Goal: Entertainment & Leisure: Consume media (video, audio)

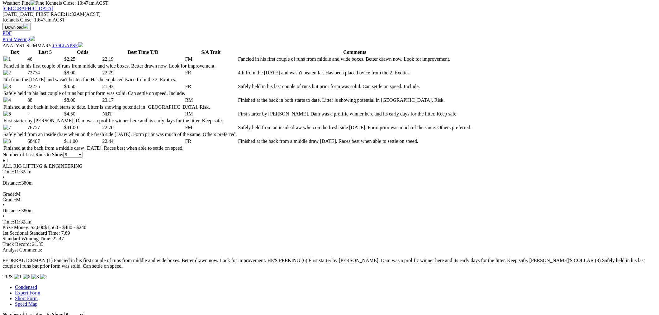
scroll to position [462, 0]
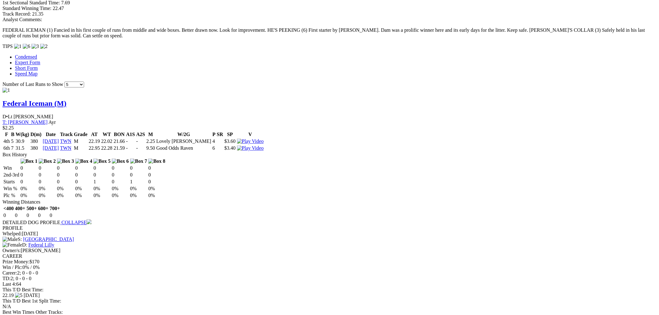
scroll to position [462, 0]
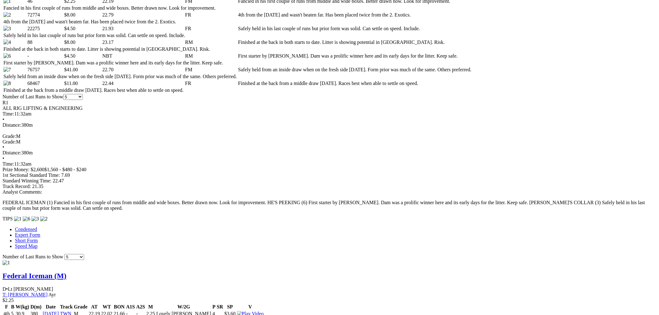
scroll to position [0, 0]
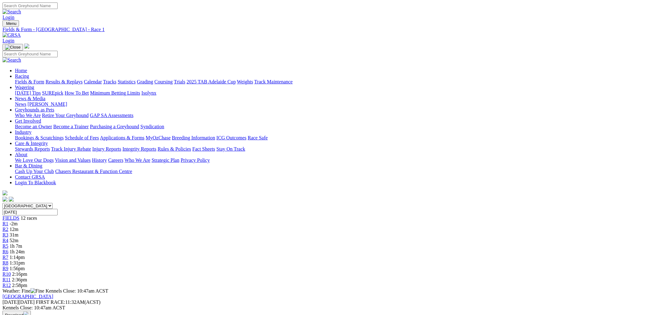
click at [8, 238] on span "R4" at bounding box center [5, 240] width 6 height 5
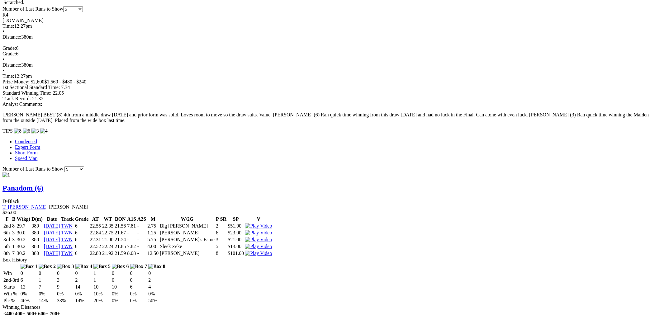
scroll to position [635, 0]
